Goal: Task Accomplishment & Management: Complete application form

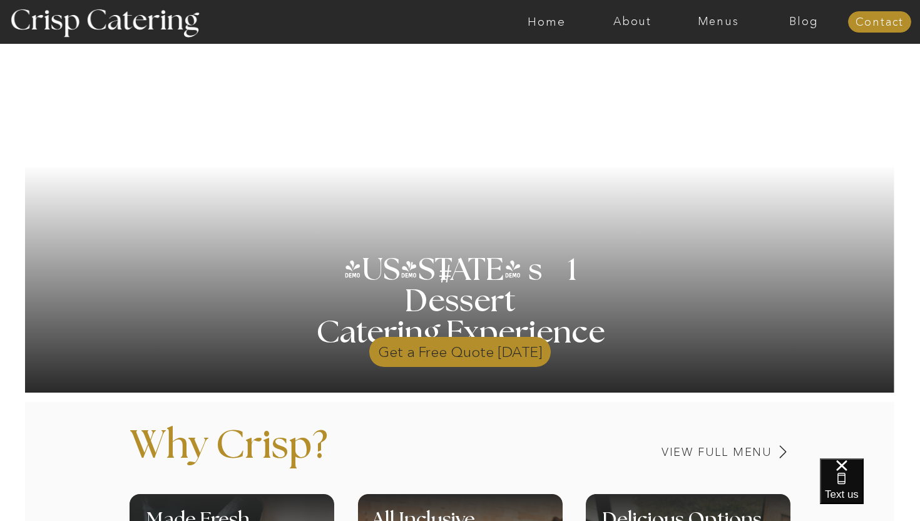
click at [395, 354] on p "Get a Free Quote [DATE]" at bounding box center [459, 348] width 181 height 36
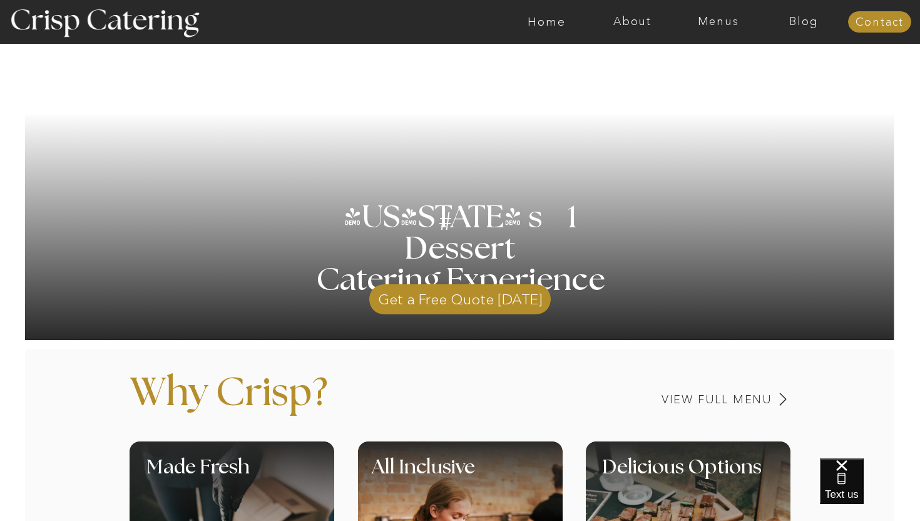
scroll to position [188, 0]
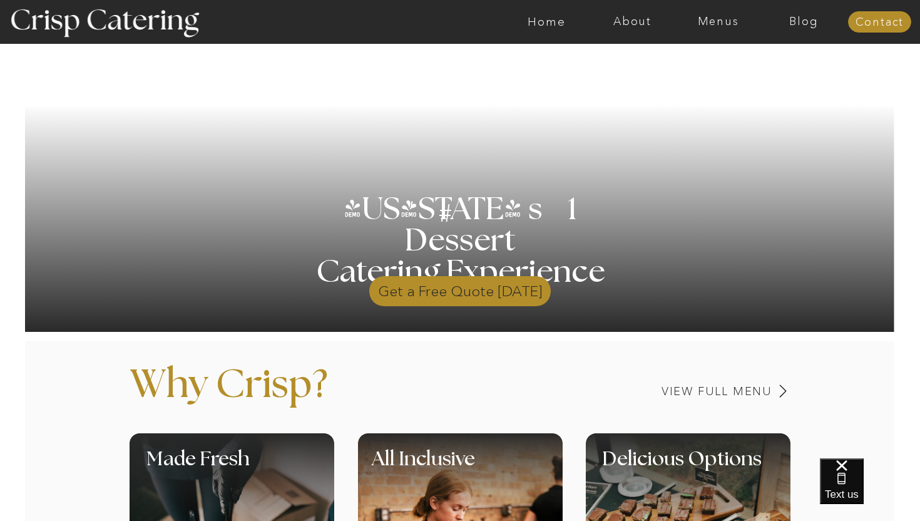
click at [417, 293] on p "Get a Free Quote [DATE]" at bounding box center [459, 288] width 181 height 36
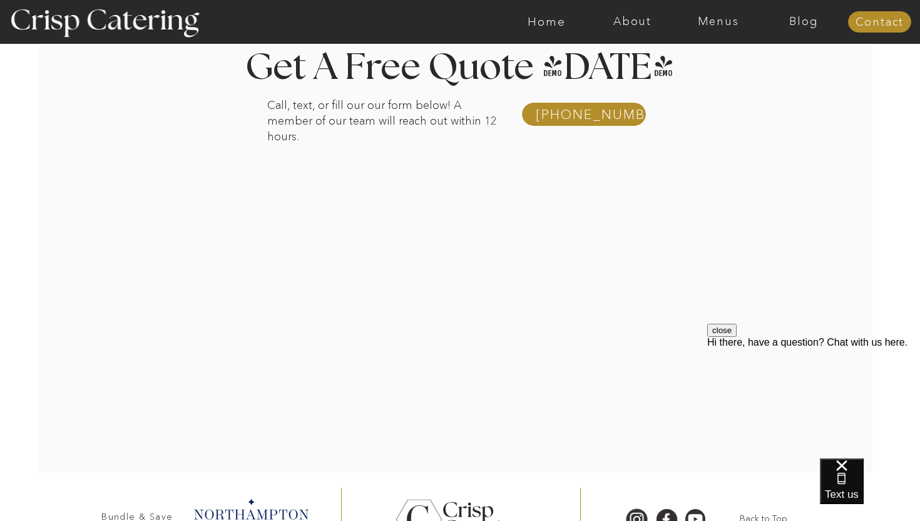
scroll to position [208, 0]
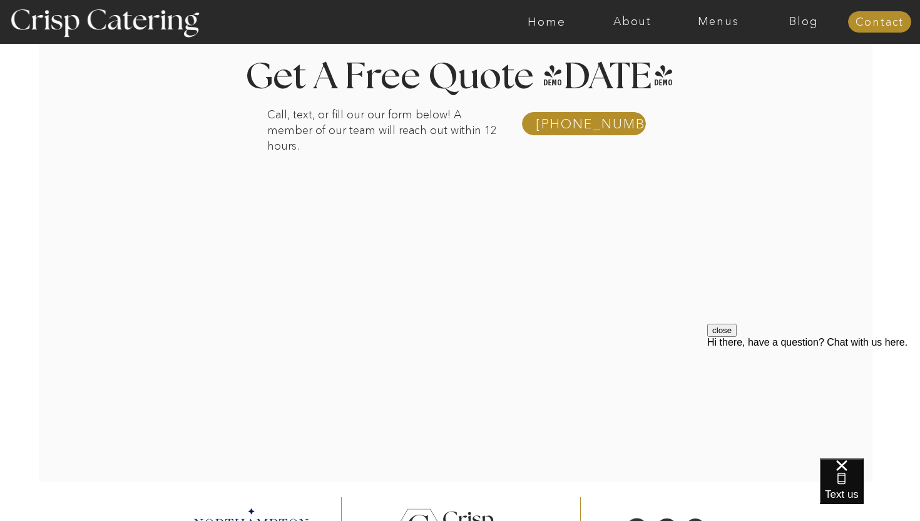
click at [198, 256] on div at bounding box center [465, 256] width 929 height 450
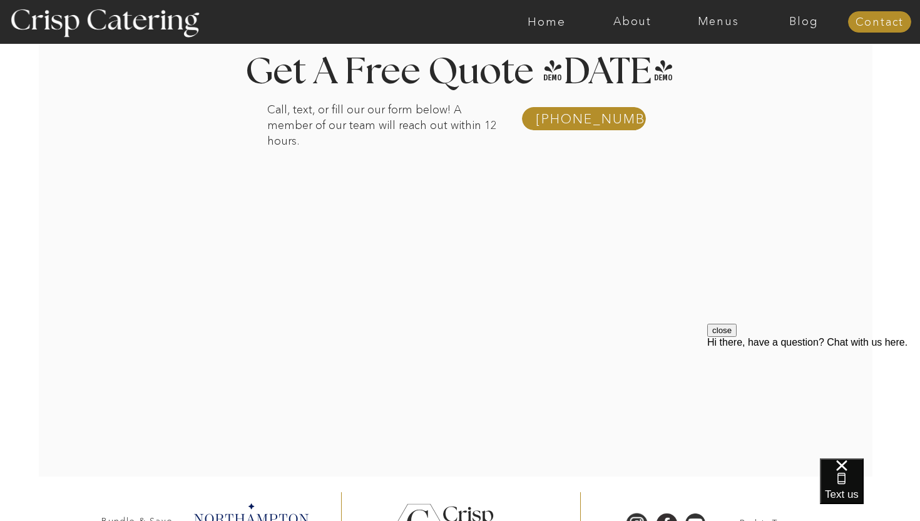
scroll to position [215, 0]
